Goal: Information Seeking & Learning: Learn about a topic

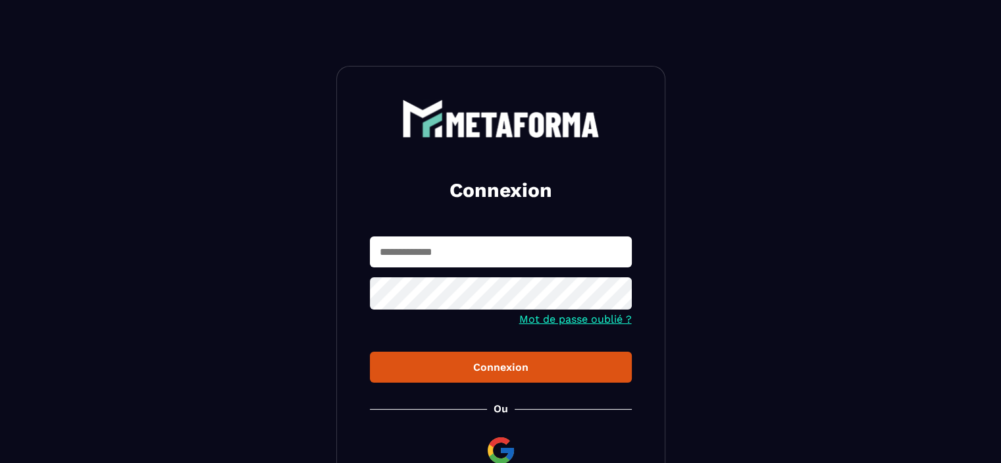
type input "**********"
click at [503, 372] on div "Connexion" at bounding box center [500, 367] width 241 height 13
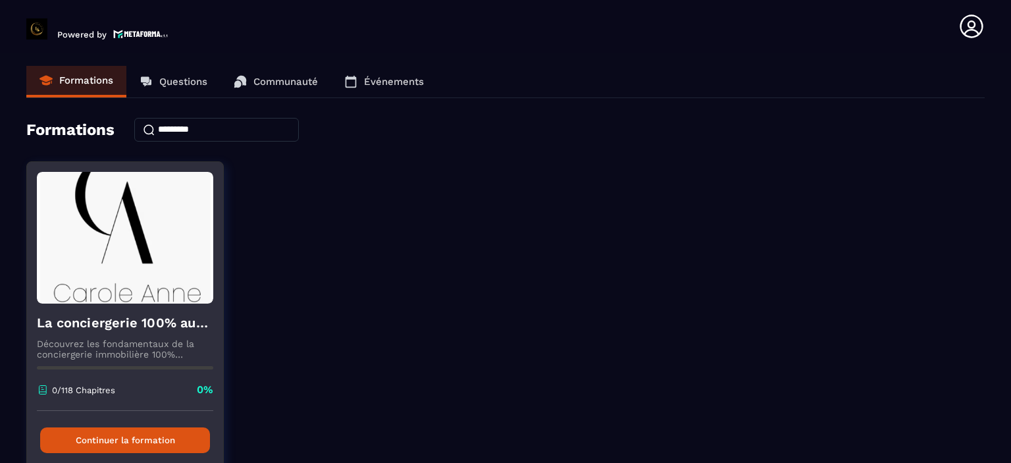
click at [105, 433] on button "Continuer la formation" at bounding box center [125, 440] width 170 height 26
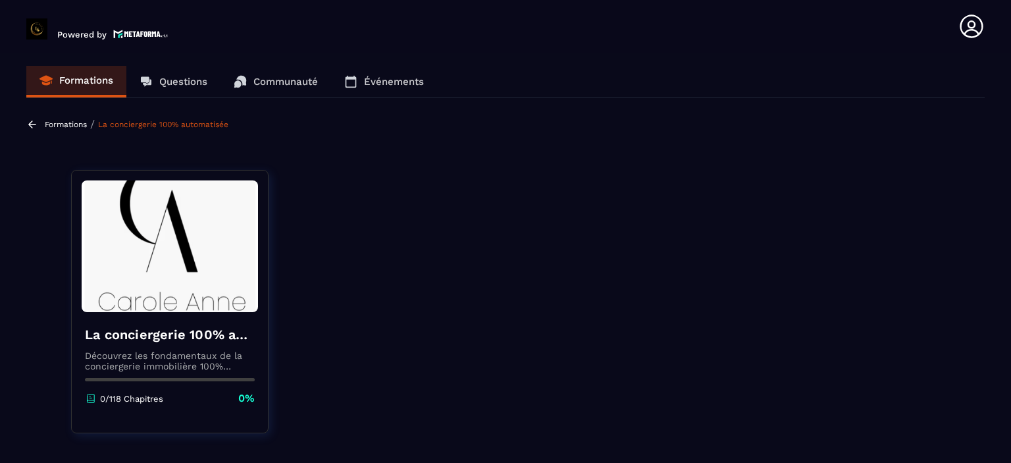
click at [68, 123] on p "Formations" at bounding box center [66, 124] width 42 height 9
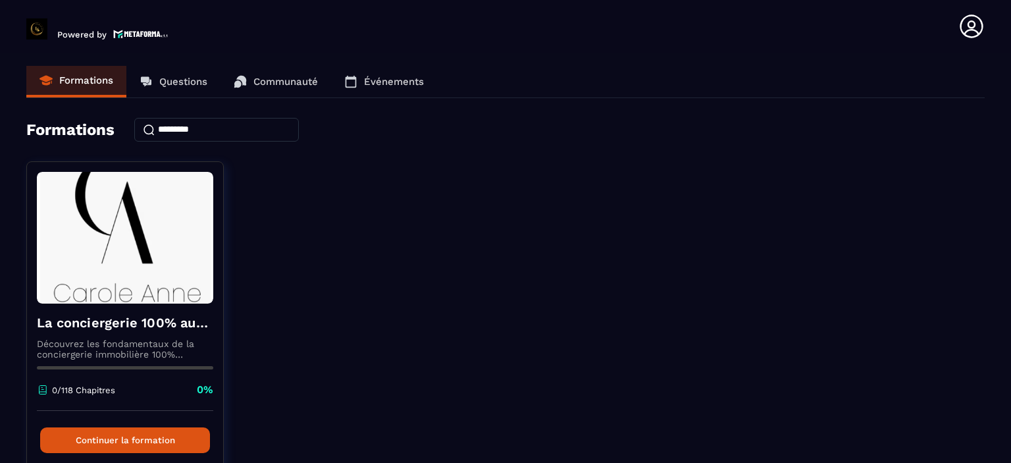
click at [180, 83] on p "Questions" at bounding box center [183, 82] width 48 height 12
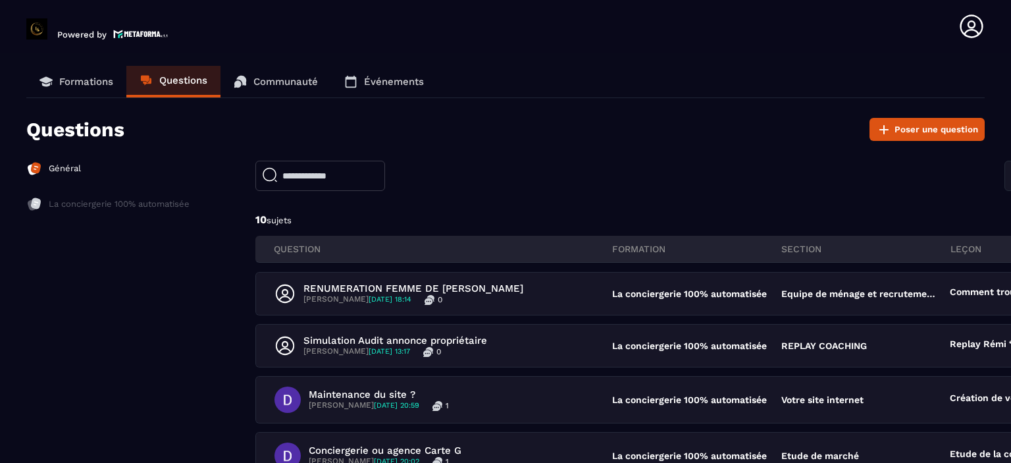
click at [275, 78] on p "Communauté" at bounding box center [285, 82] width 64 height 12
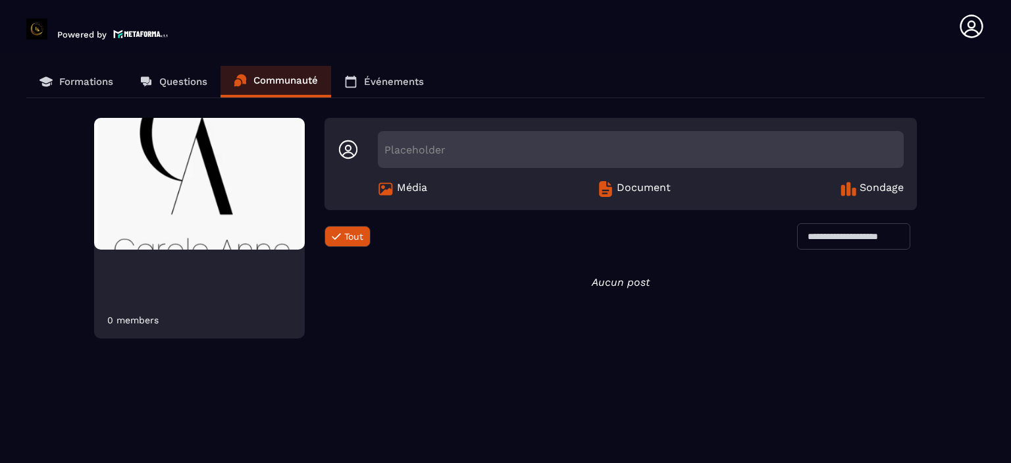
click at [423, 82] on p "Événements" at bounding box center [394, 82] width 60 height 12
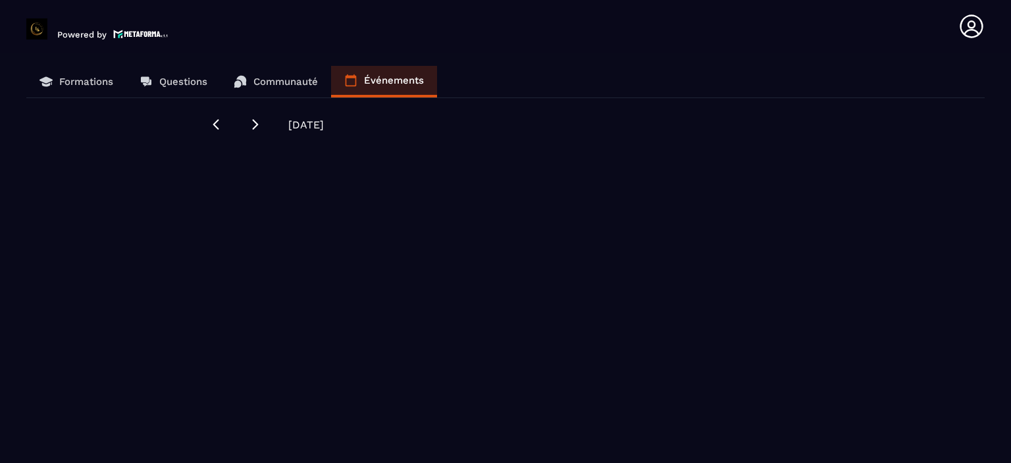
click at [86, 85] on p "Formations" at bounding box center [86, 82] width 54 height 12
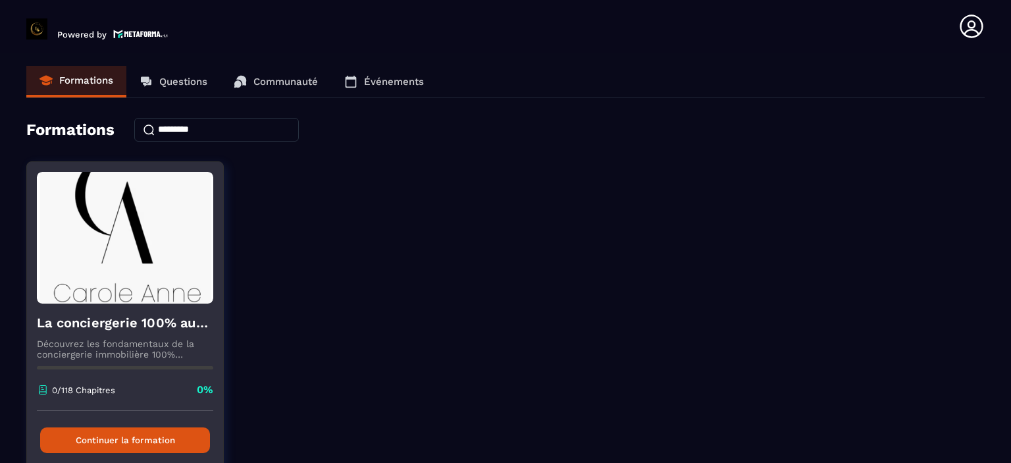
click at [109, 236] on img at bounding box center [125, 238] width 176 height 132
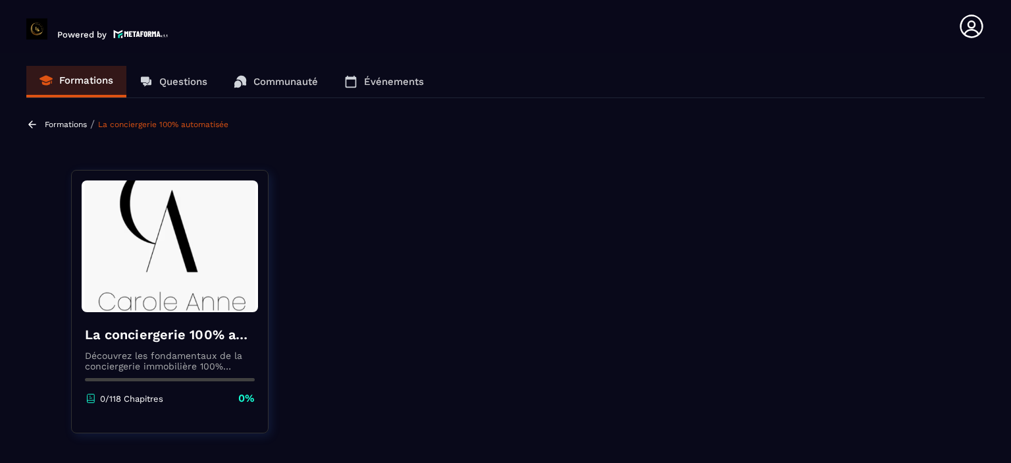
click at [92, 397] on icon at bounding box center [91, 398] width 12 height 12
click at [193, 256] on img at bounding box center [170, 246] width 176 height 132
click at [174, 344] on div "La conciergerie 100% automatisée Découvrez les fondamentaux de la conciergerie …" at bounding box center [170, 365] width 196 height 107
click at [241, 391] on p "0%" at bounding box center [246, 398] width 16 height 14
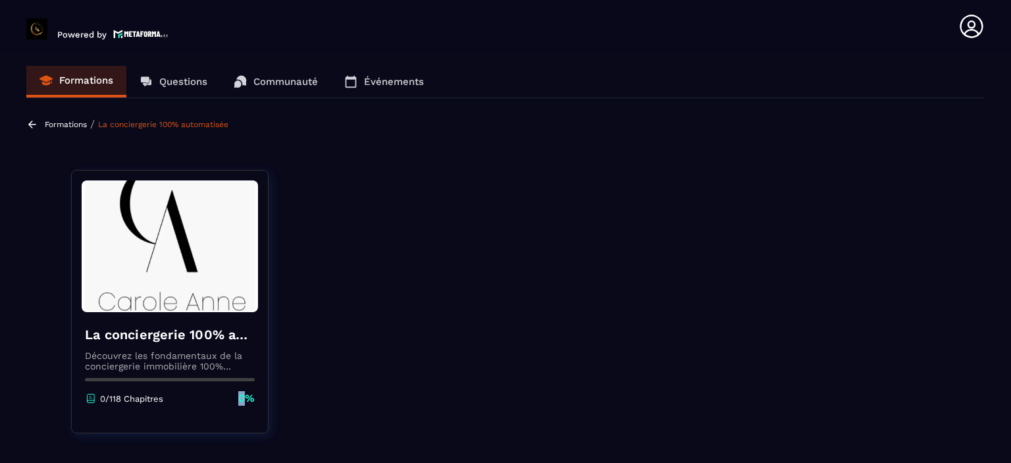
drag, startPoint x: 241, startPoint y: 391, endPoint x: 161, endPoint y: 392, distance: 80.9
click at [237, 391] on div "0/118 Chapitres 0%" at bounding box center [170, 398] width 170 height 14
click at [89, 397] on icon at bounding box center [91, 398] width 12 height 12
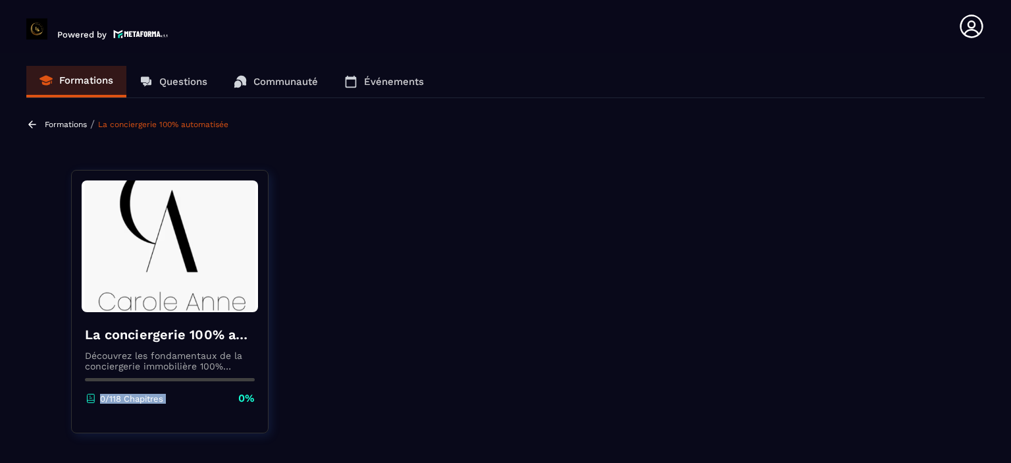
click at [89, 397] on icon at bounding box center [91, 398] width 12 height 12
click at [91, 394] on icon at bounding box center [91, 398] width 12 height 12
drag, startPoint x: 168, startPoint y: 311, endPoint x: 168, endPoint y: 319, distance: 8.6
click at [168, 311] on img at bounding box center [170, 246] width 176 height 132
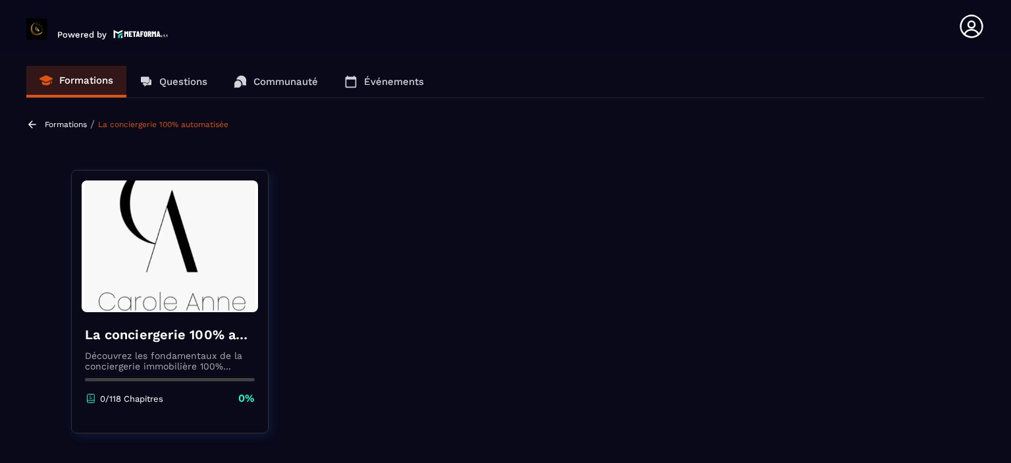
click at [165, 346] on div "La conciergerie 100% automatisée Découvrez les fondamentaux de la conciergerie …" at bounding box center [170, 365] width 196 height 107
click at [61, 120] on p "Formations" at bounding box center [66, 124] width 42 height 9
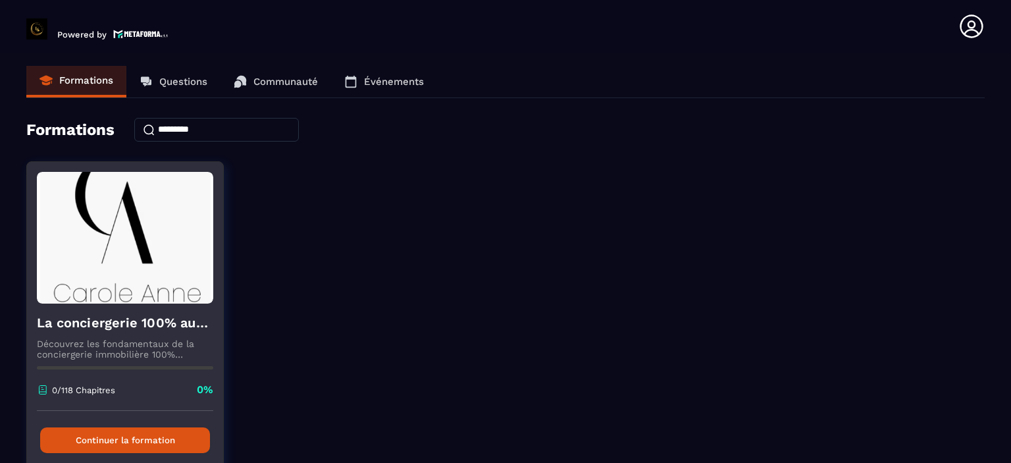
click at [107, 436] on button "Continuer la formation" at bounding box center [125, 440] width 170 height 26
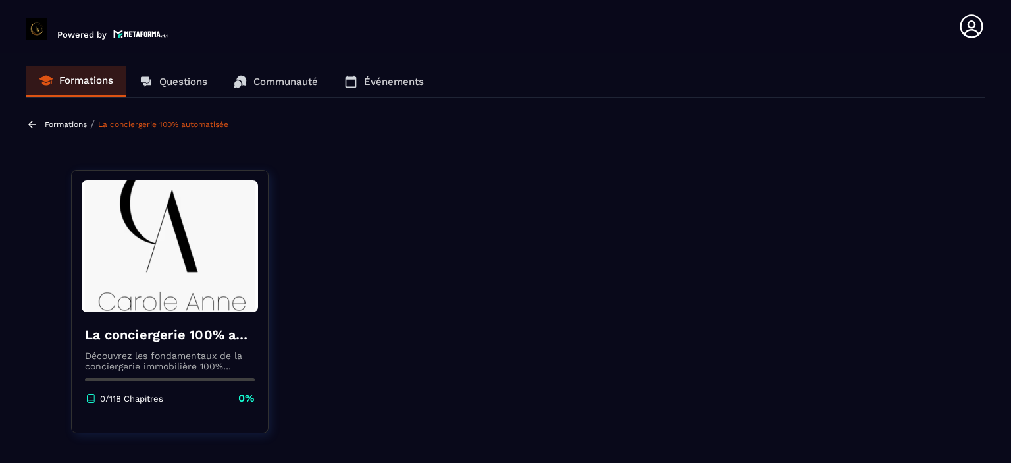
click at [63, 126] on p "Formations" at bounding box center [66, 124] width 42 height 9
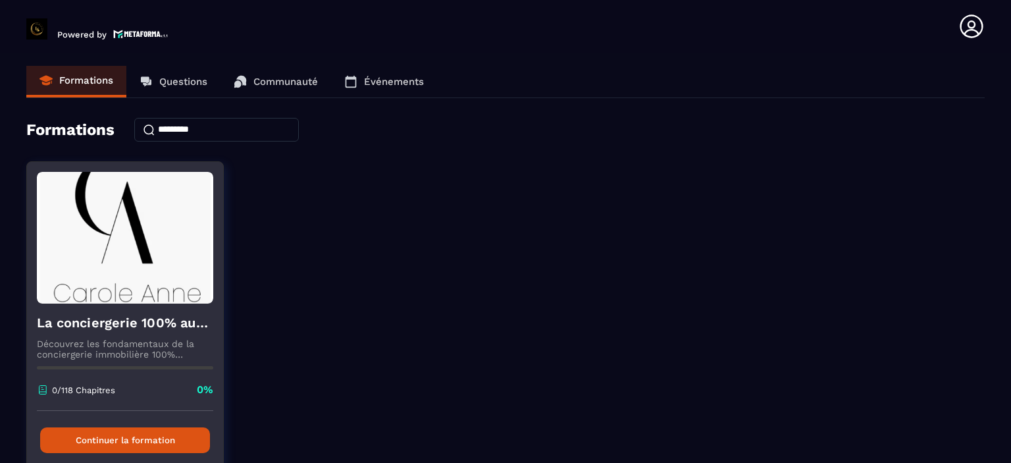
click at [131, 436] on button "Continuer la formation" at bounding box center [125, 440] width 170 height 26
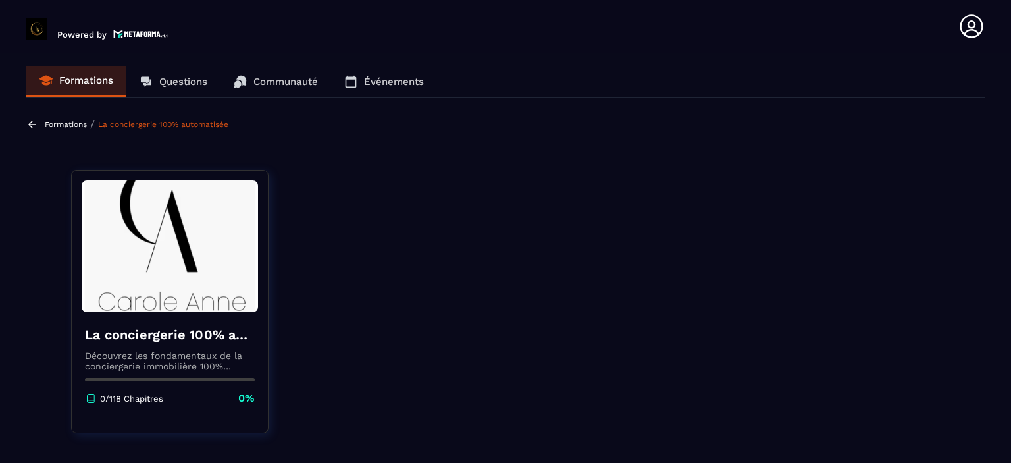
click at [972, 28] on icon at bounding box center [970, 25] width 23 height 23
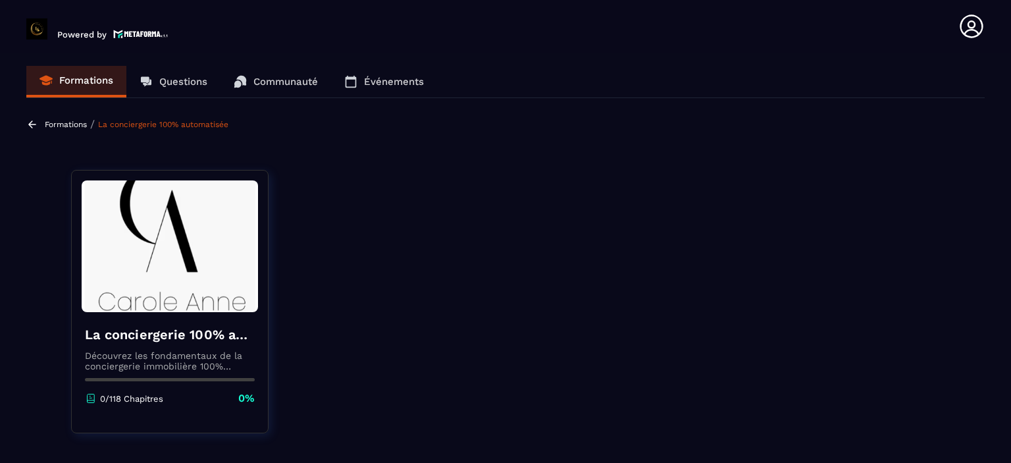
click at [38, 31] on img at bounding box center [36, 28] width 21 height 21
drag, startPoint x: 79, startPoint y: 44, endPoint x: 65, endPoint y: 66, distance: 26.3
click at [79, 45] on header "Powered by [PERSON_NAME] [PERSON_NAME][EMAIL_ADDRESS][DOMAIN_NAME] Formations Q…" at bounding box center [505, 26] width 1011 height 53
click at [55, 86] on link "Formations" at bounding box center [76, 82] width 100 height 32
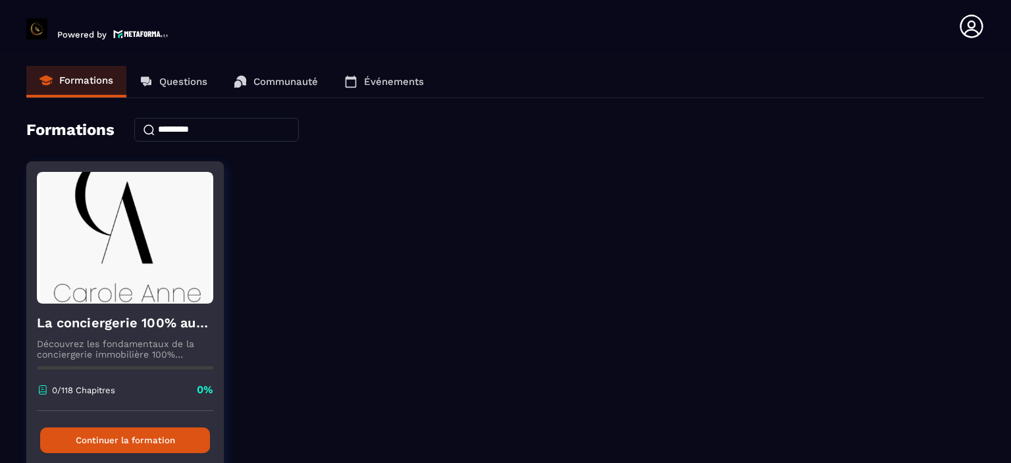
click at [97, 441] on button "Continuer la formation" at bounding box center [125, 440] width 170 height 26
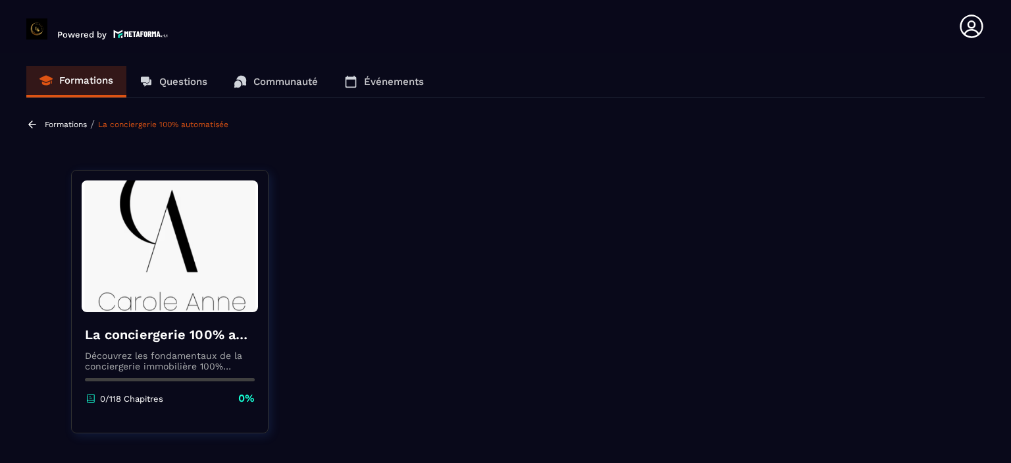
click at [72, 123] on p "Formations" at bounding box center [66, 124] width 42 height 9
